Goal: Contribute content: Add original content to the website for others to see

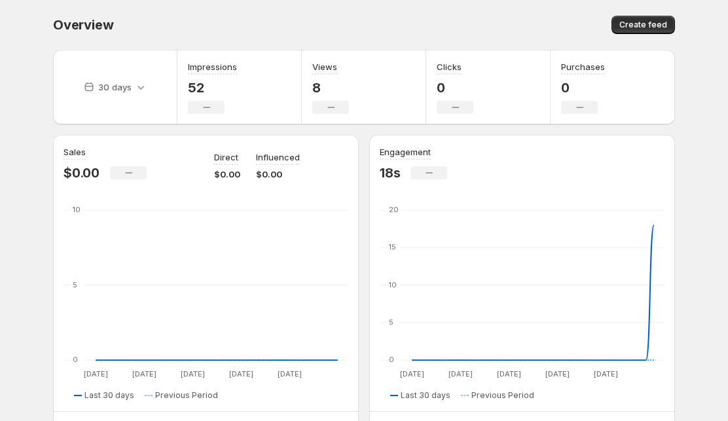
scroll to position [17, 0]
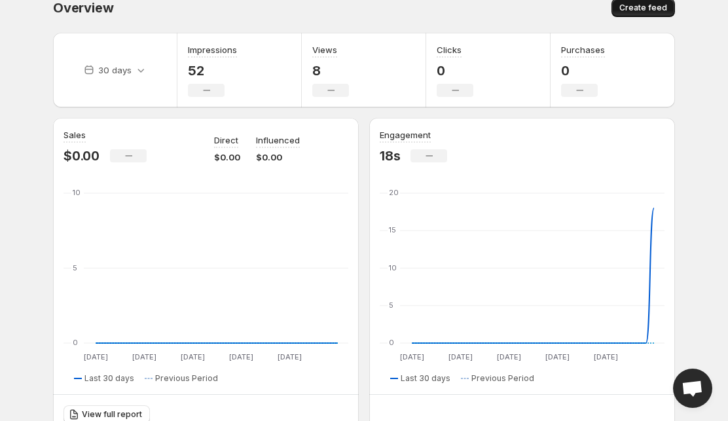
click at [491, 13] on button "Create feed" at bounding box center [642, 8] width 63 height 18
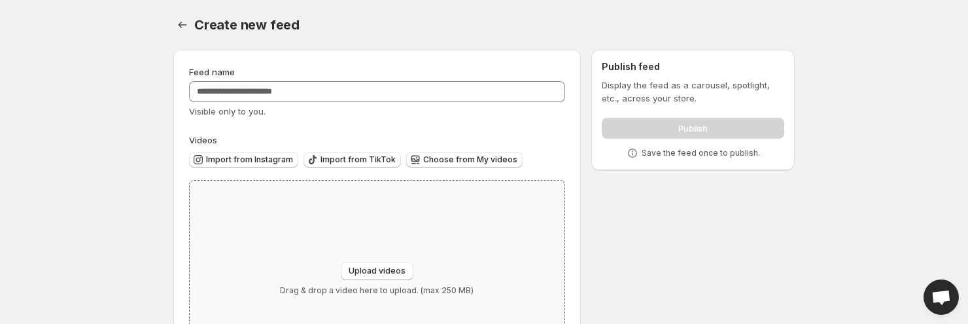
click at [391, 282] on div "Upload videos Drag & drop a video here to upload. (max 250 MB)" at bounding box center [377, 279] width 194 height 34
type input "**********"
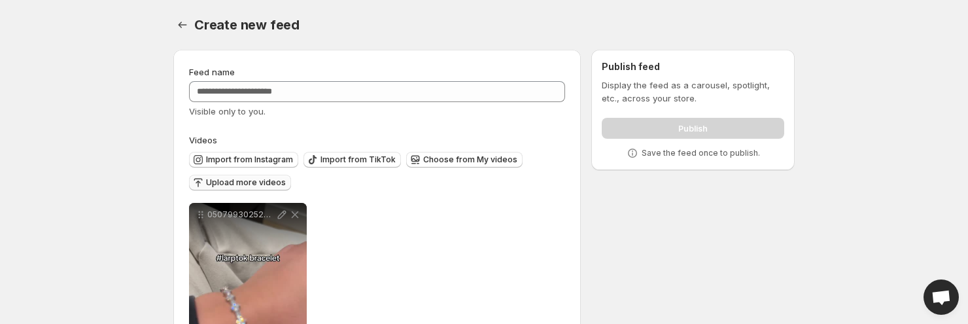
click at [258, 181] on span "Upload more videos" at bounding box center [246, 182] width 80 height 10
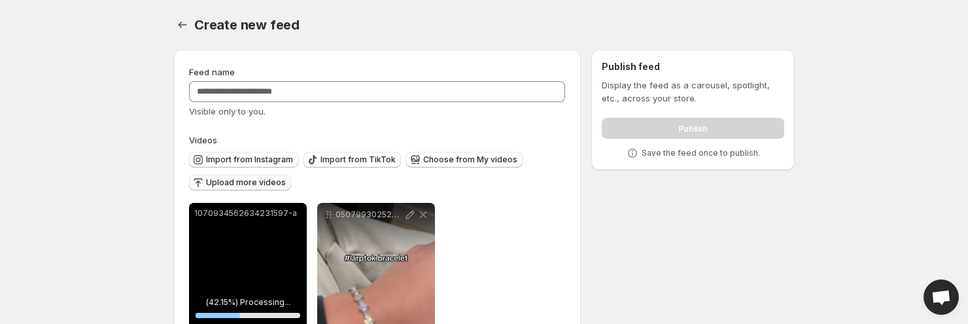
click at [270, 180] on span "Upload more videos" at bounding box center [246, 182] width 80 height 10
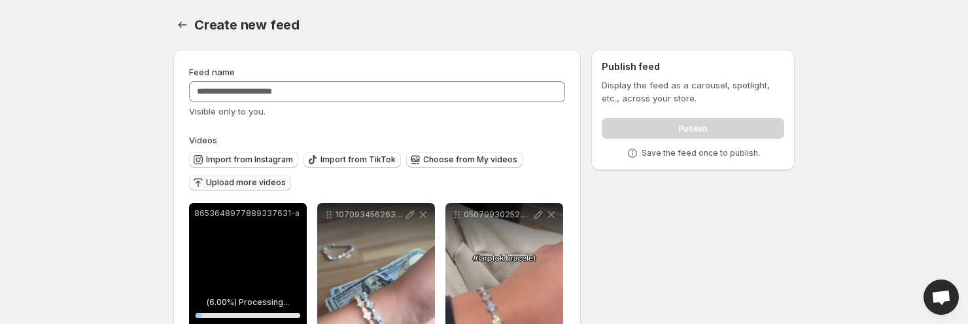
click at [264, 184] on span "Upload more videos" at bounding box center [246, 182] width 80 height 10
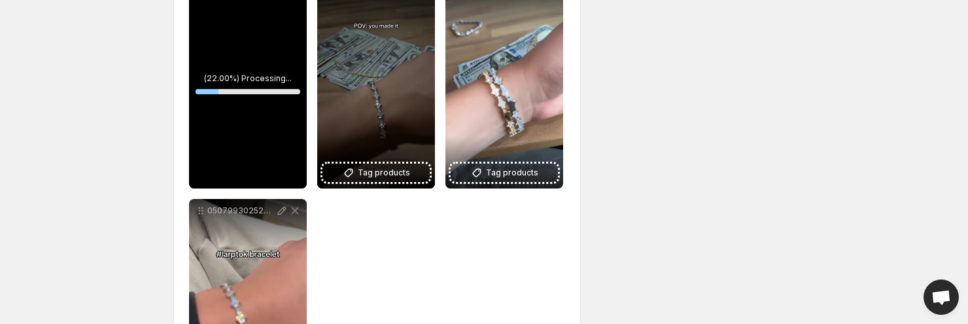
scroll to position [37, 0]
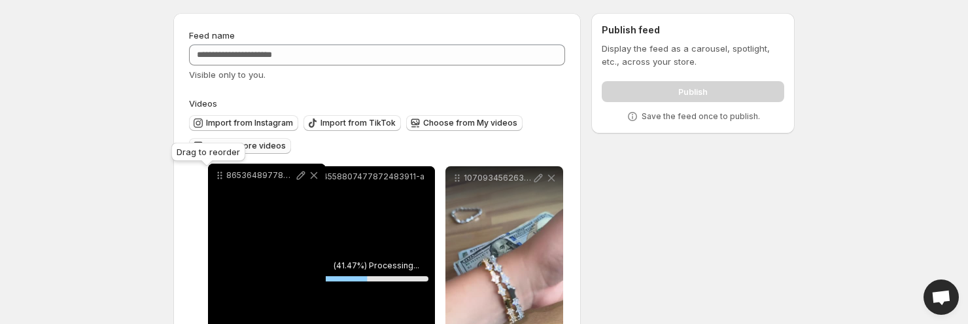
drag, startPoint x: 325, startPoint y: 179, endPoint x: 209, endPoint y: 177, distance: 115.8
click at [215, 176] on icon at bounding box center [219, 175] width 13 height 13
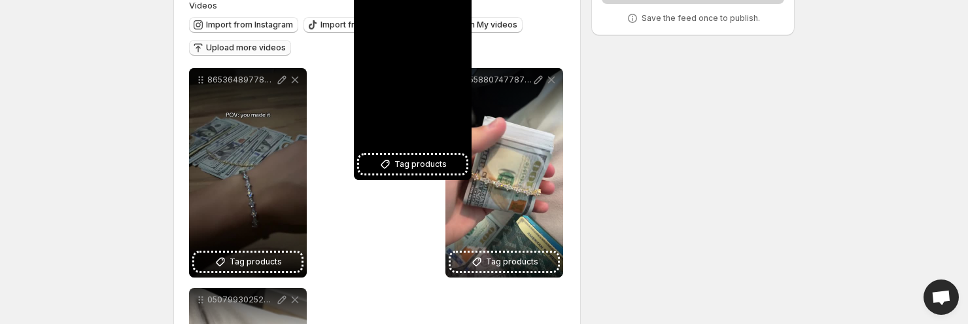
scroll to position [0, 0]
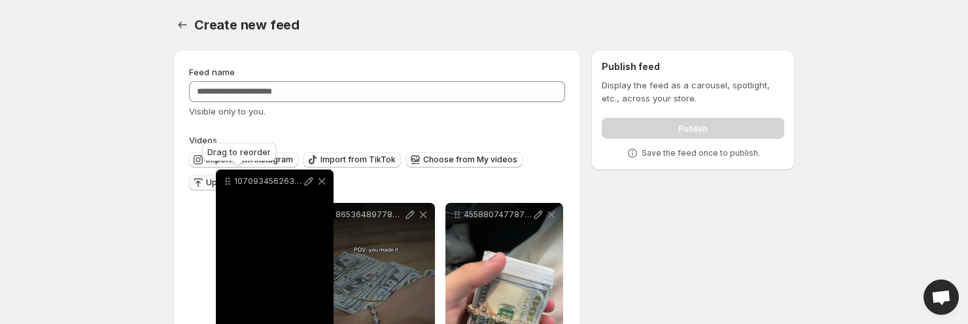
drag, startPoint x: 457, startPoint y: 23, endPoint x: 227, endPoint y: 185, distance: 281.2
click at [227, 185] on icon at bounding box center [227, 181] width 13 height 13
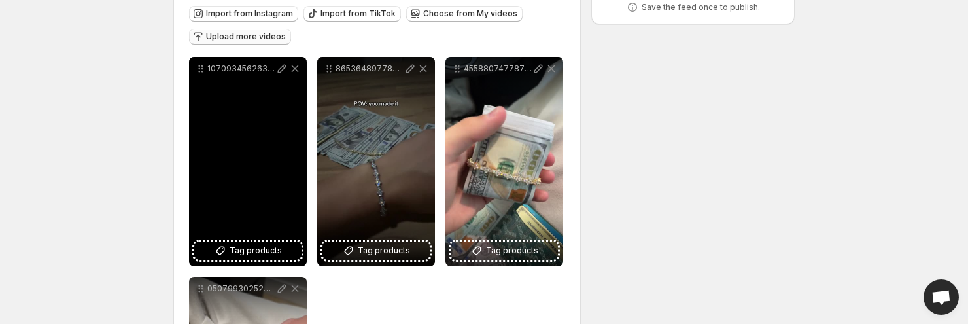
scroll to position [241, 0]
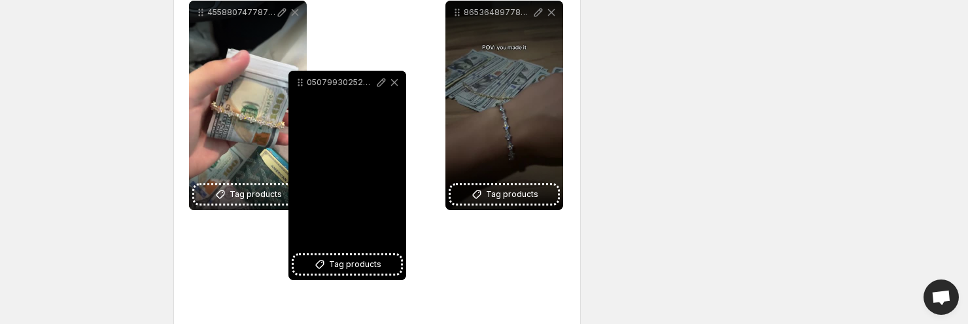
drag, startPoint x: 200, startPoint y: 198, endPoint x: 308, endPoint y: 50, distance: 183.1
click at [307, 76] on icon at bounding box center [300, 82] width 13 height 13
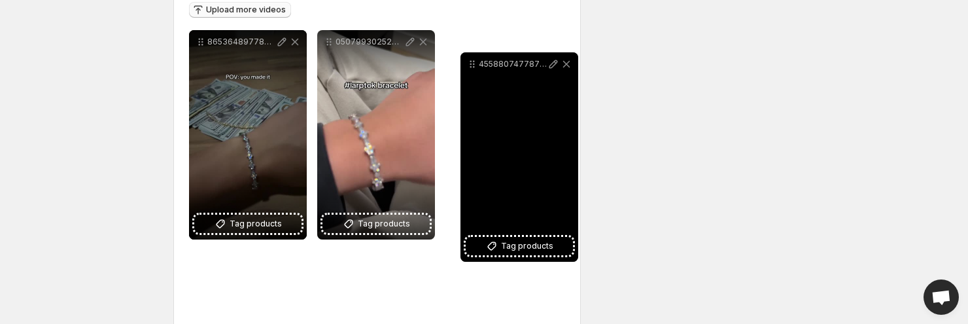
scroll to position [171, 0]
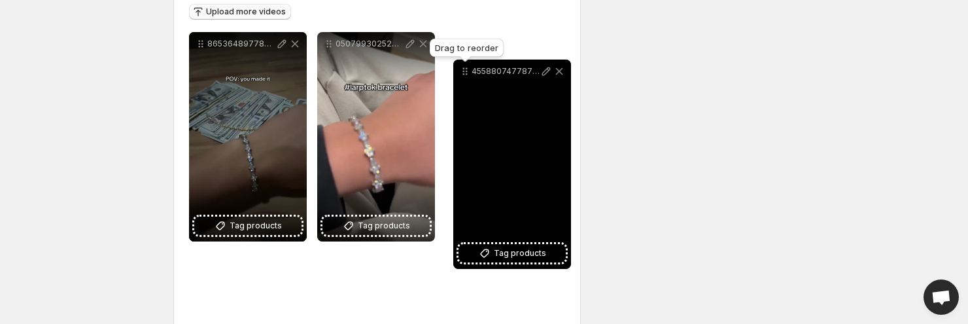
drag, startPoint x: 201, startPoint y: 212, endPoint x: 465, endPoint y: 77, distance: 296.4
click at [465, 77] on icon at bounding box center [465, 71] width 13 height 13
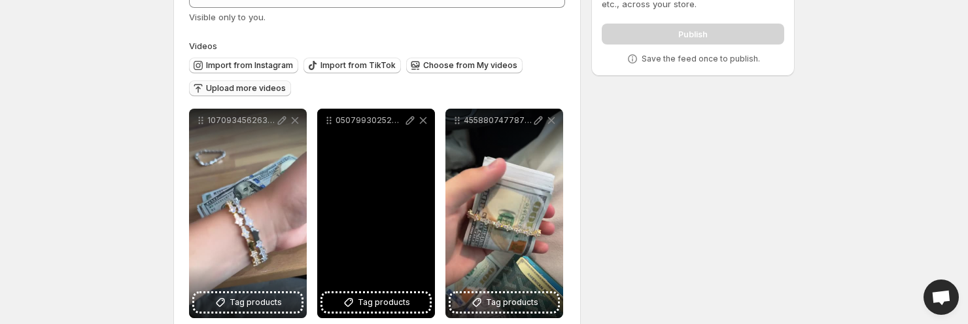
scroll to position [27, 0]
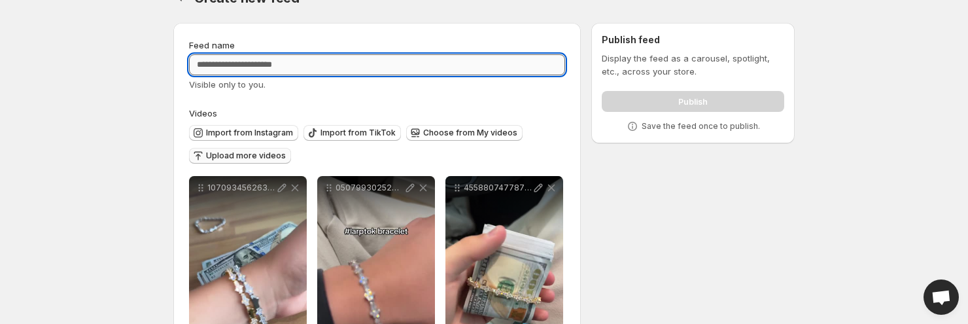
click at [321, 67] on input "Feed name" at bounding box center [377, 64] width 376 height 21
click at [215, 65] on input "**********" at bounding box center [377, 64] width 376 height 21
click at [211, 64] on input "**********" at bounding box center [377, 64] width 376 height 21
type input "**********"
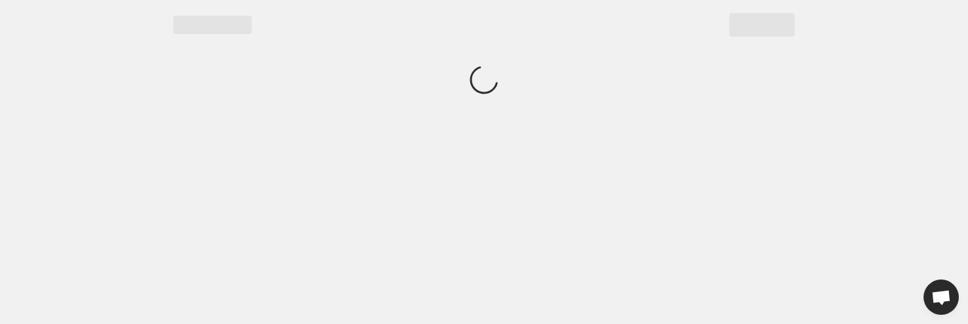
scroll to position [0, 0]
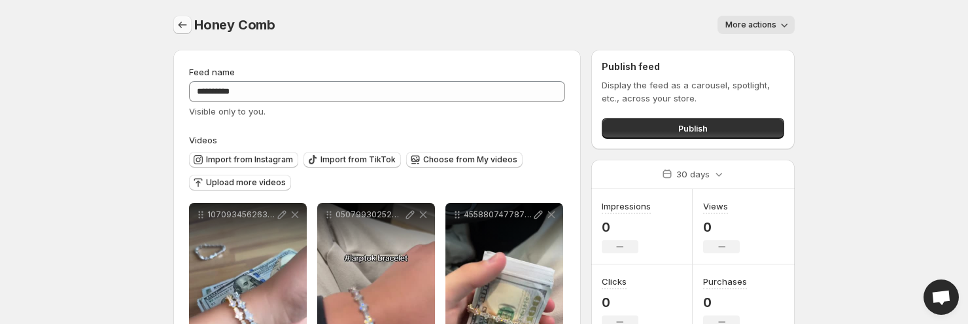
click at [180, 19] on icon "Settings" at bounding box center [182, 24] width 13 height 13
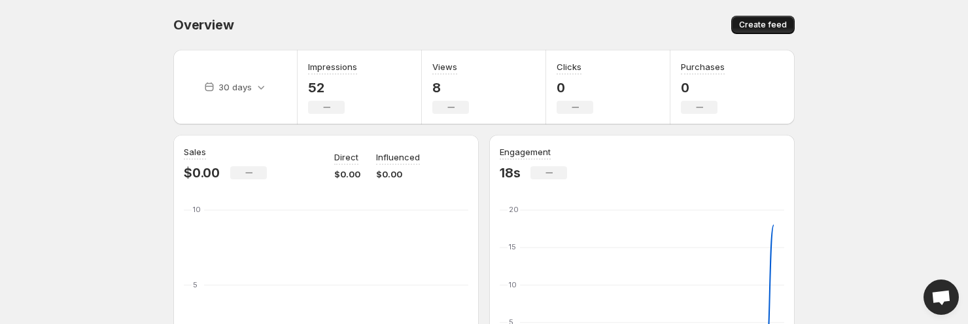
click at [491, 20] on button "Create feed" at bounding box center [762, 25] width 63 height 18
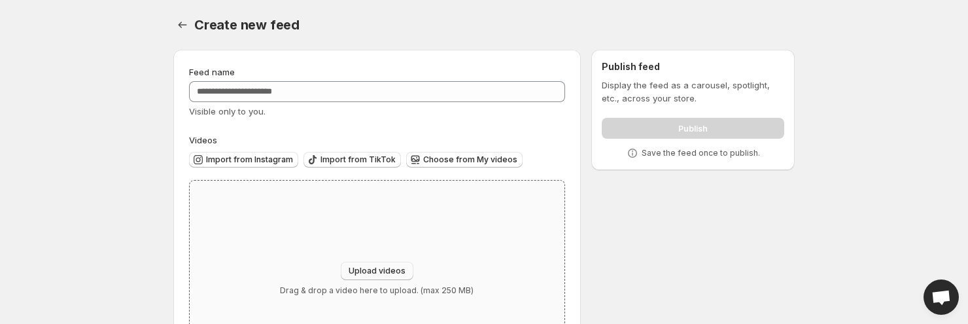
click at [389, 264] on button "Upload videos" at bounding box center [377, 271] width 73 height 18
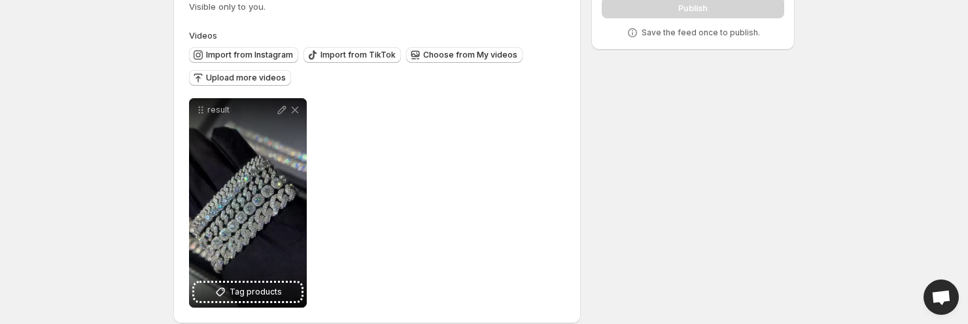
scroll to position [68, 0]
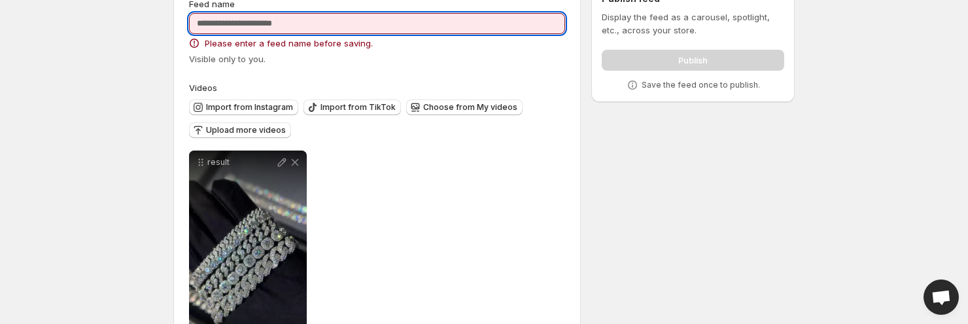
click at [398, 22] on input "Feed name" at bounding box center [377, 23] width 376 height 21
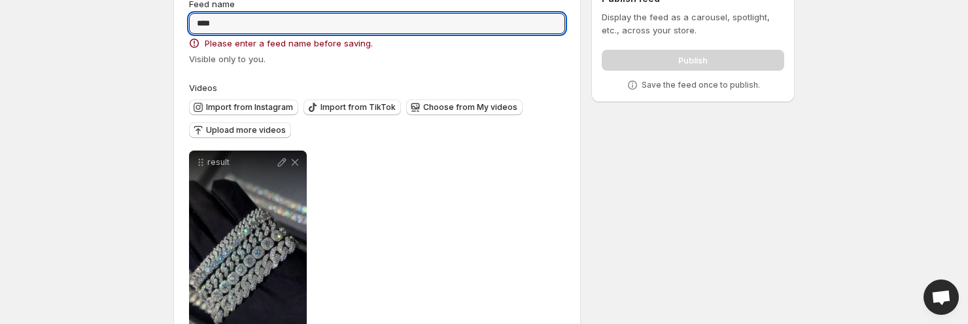
type input "****"
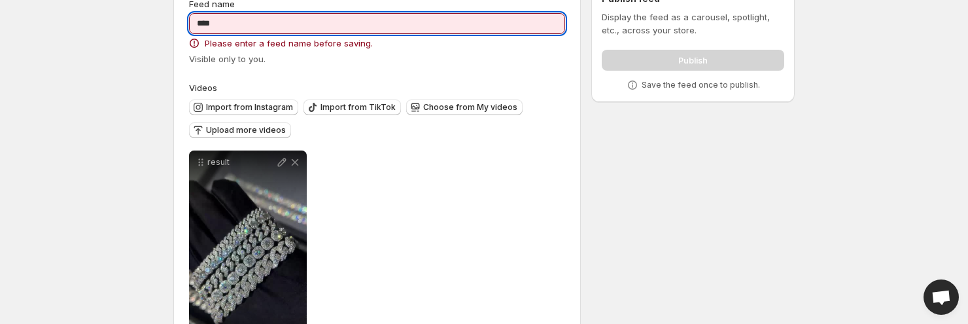
scroll to position [0, 0]
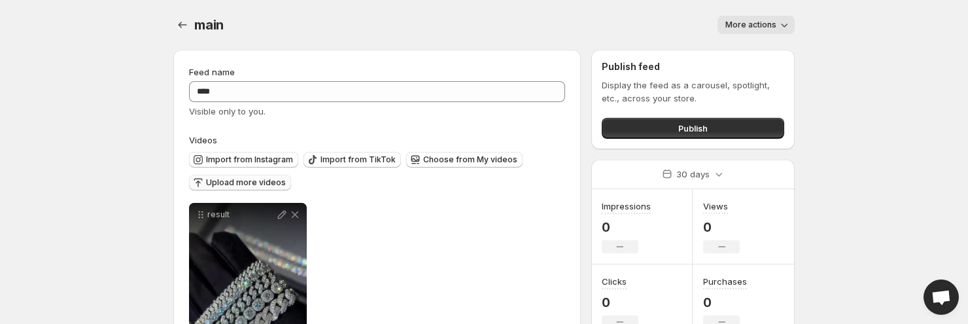
click at [279, 185] on span "Upload more videos" at bounding box center [246, 182] width 80 height 10
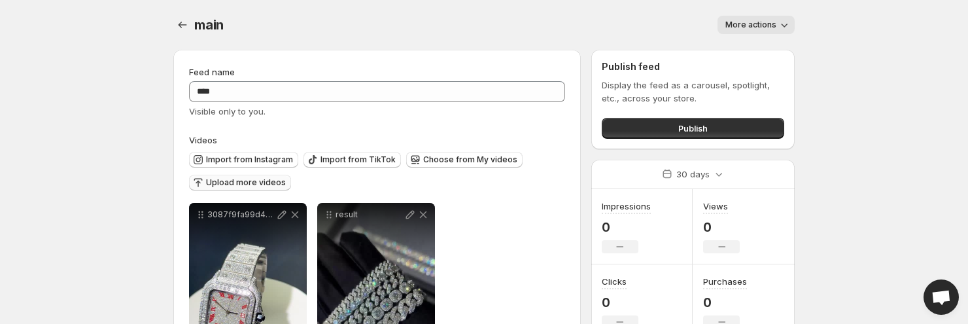
click at [268, 186] on span "Upload more videos" at bounding box center [246, 182] width 80 height 10
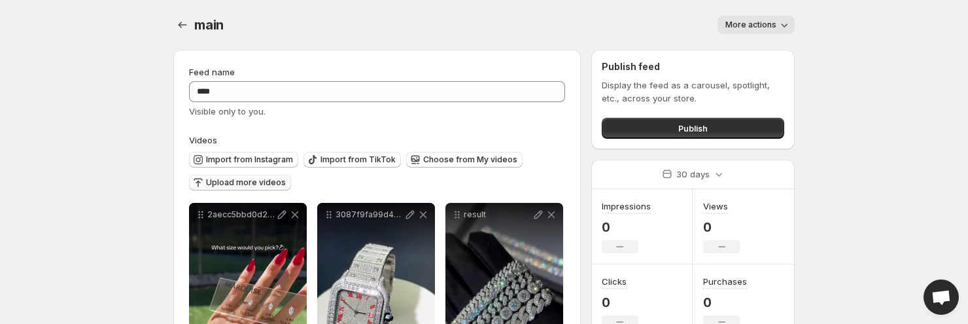
click at [252, 178] on span "Upload more videos" at bounding box center [246, 182] width 80 height 10
click at [256, 179] on span "Upload more videos" at bounding box center [246, 182] width 80 height 10
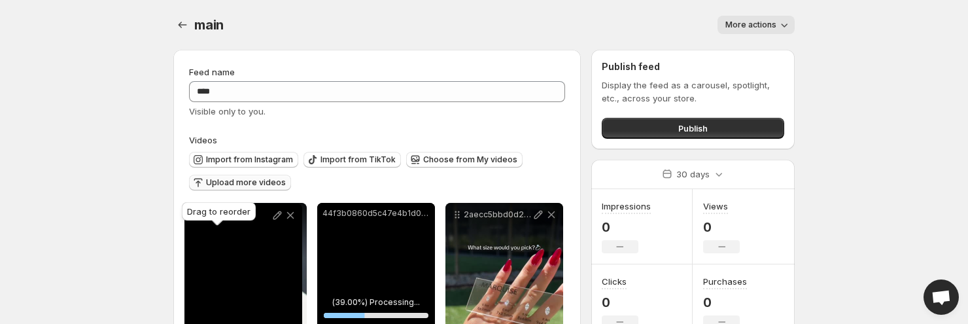
drag, startPoint x: 205, startPoint y: 215, endPoint x: 196, endPoint y: 220, distance: 10.0
click at [196, 219] on body "**********" at bounding box center [484, 162] width 968 height 324
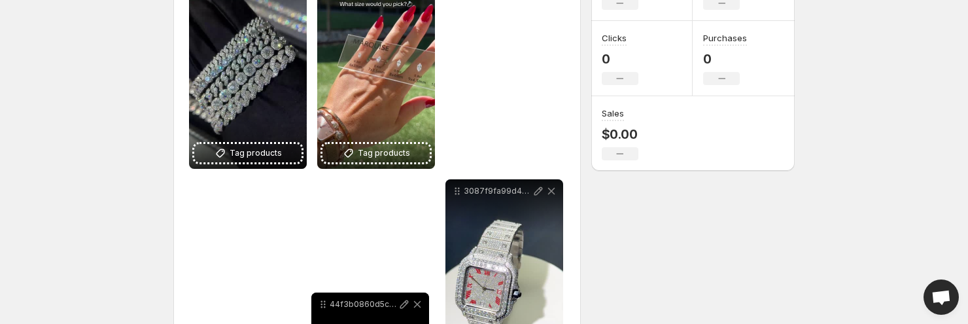
scroll to position [296, 0]
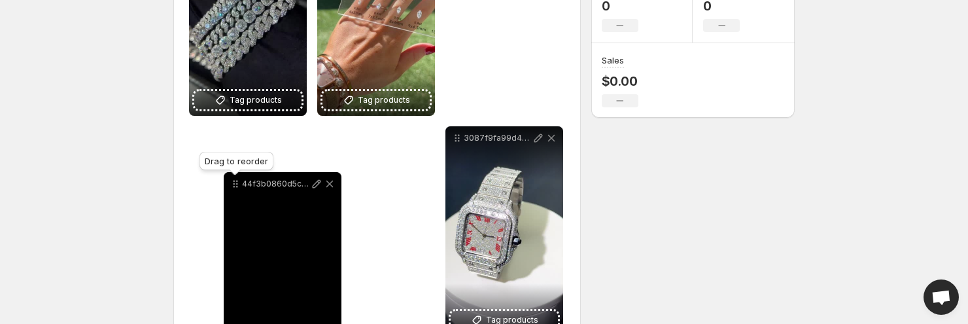
drag, startPoint x: 332, startPoint y: 37, endPoint x: 236, endPoint y: 188, distance: 179.7
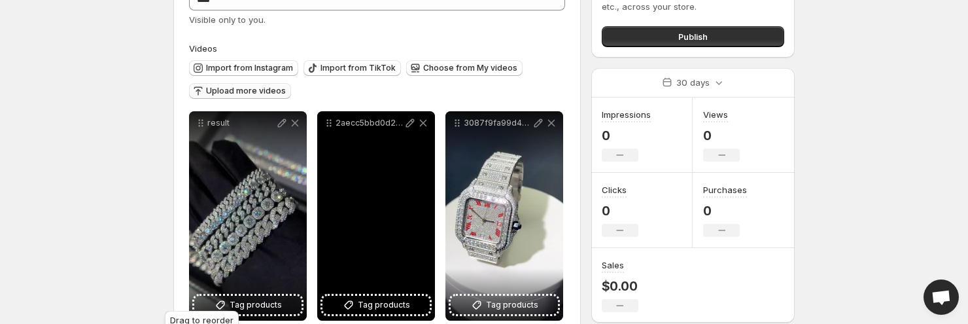
scroll to position [48, 0]
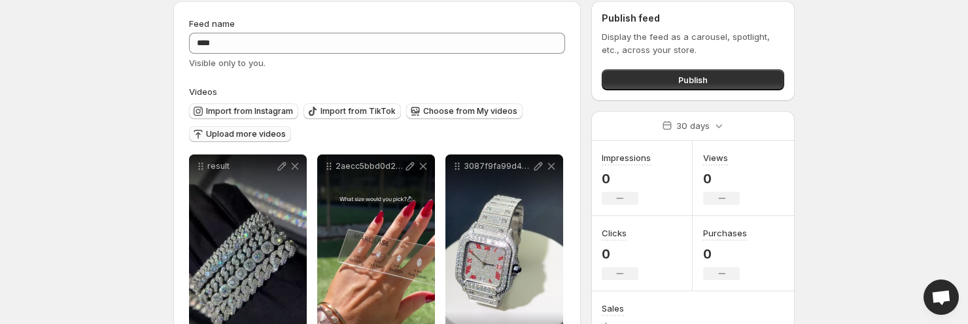
click at [249, 135] on span "Upload more videos" at bounding box center [246, 134] width 80 height 10
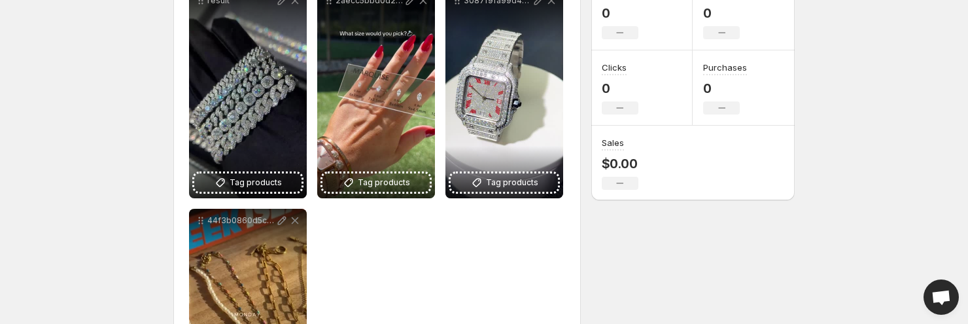
scroll to position [54, 0]
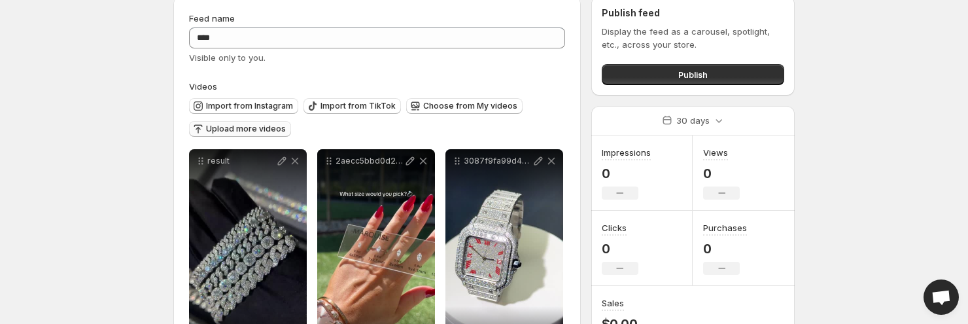
click at [241, 122] on button "Upload more videos" at bounding box center [240, 129] width 102 height 16
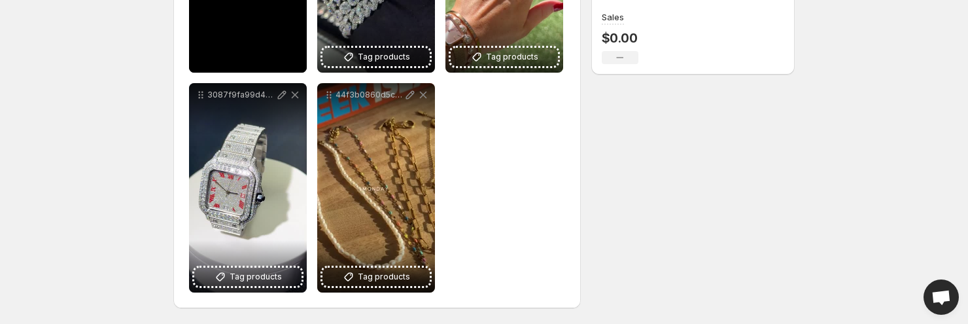
scroll to position [122, 0]
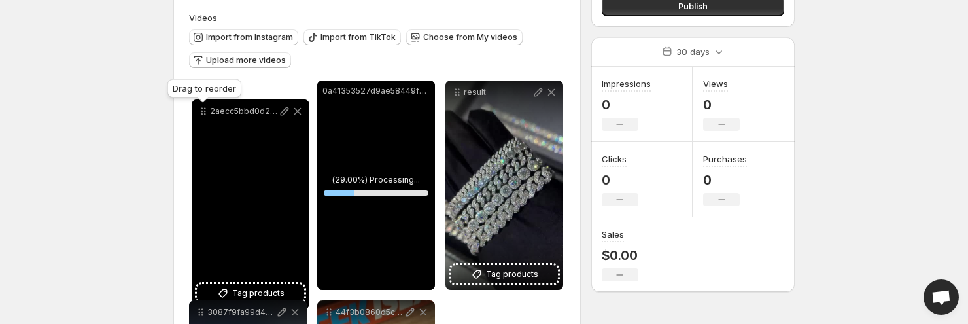
drag, startPoint x: 457, startPoint y: 96, endPoint x: 203, endPoint y: 115, distance: 254.6
click at [203, 115] on icon at bounding box center [203, 111] width 13 height 13
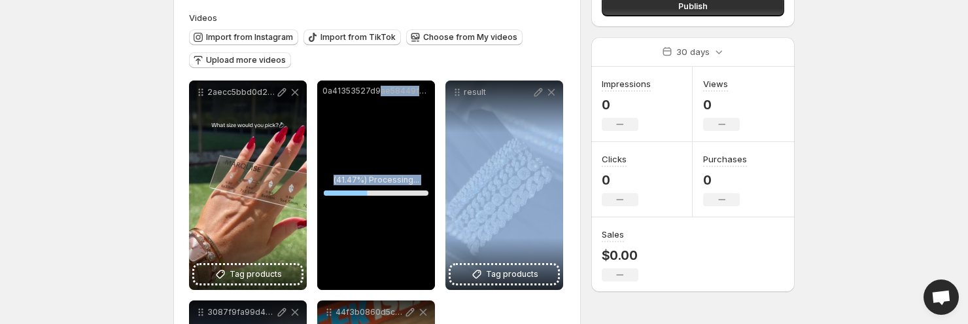
drag, startPoint x: 450, startPoint y: 96, endPoint x: 375, endPoint y: 92, distance: 75.4
click at [376, 92] on div "**********" at bounding box center [377, 294] width 376 height 429
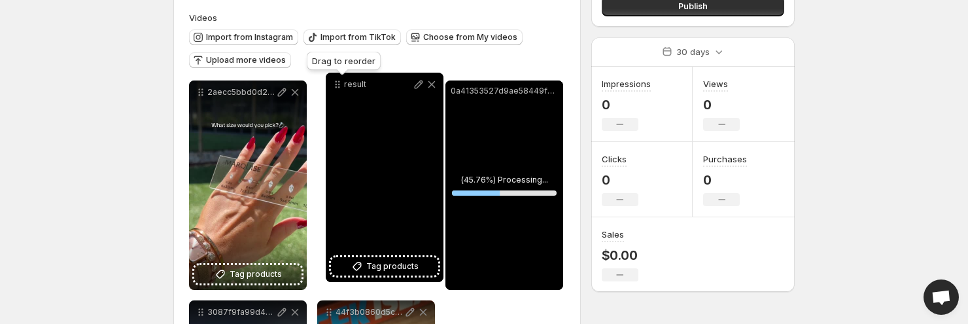
drag, startPoint x: 396, startPoint y: 89, endPoint x: 336, endPoint y: 88, distance: 59.5
click at [336, 88] on icon at bounding box center [337, 84] width 13 height 13
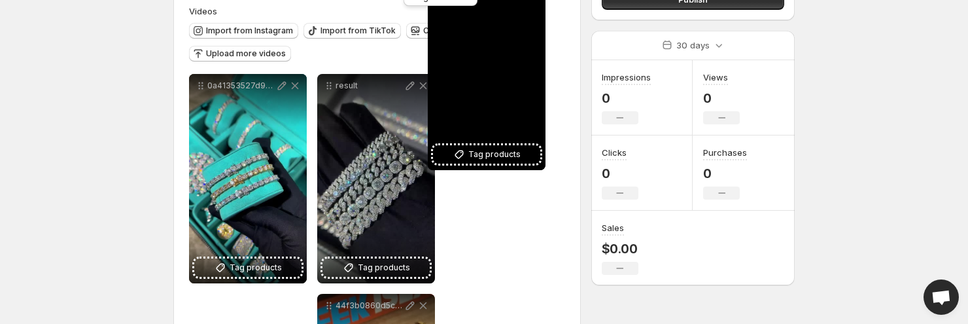
scroll to position [41, 0]
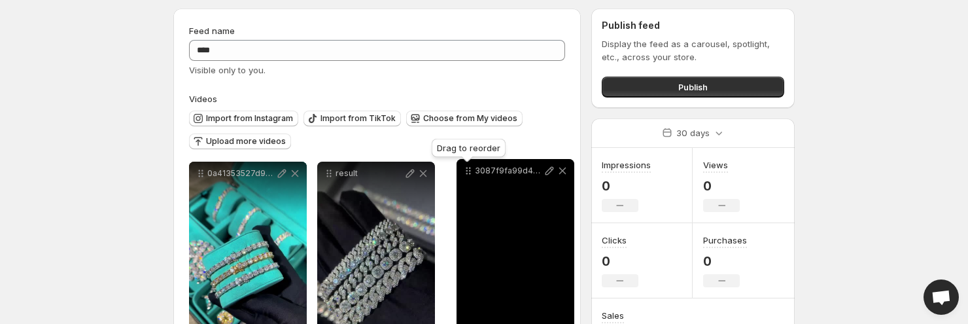
drag, startPoint x: 200, startPoint y: 108, endPoint x: 467, endPoint y: 174, distance: 275.0
click at [467, 174] on icon at bounding box center [467, 174] width 2 height 2
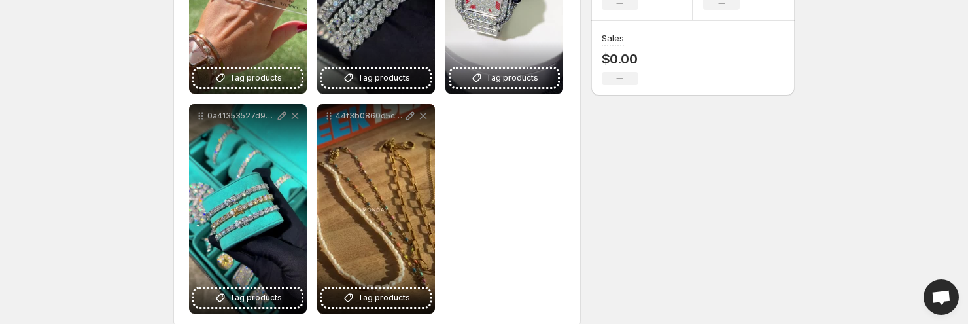
scroll to position [0, 0]
